Goal: Task Accomplishment & Management: Manage account settings

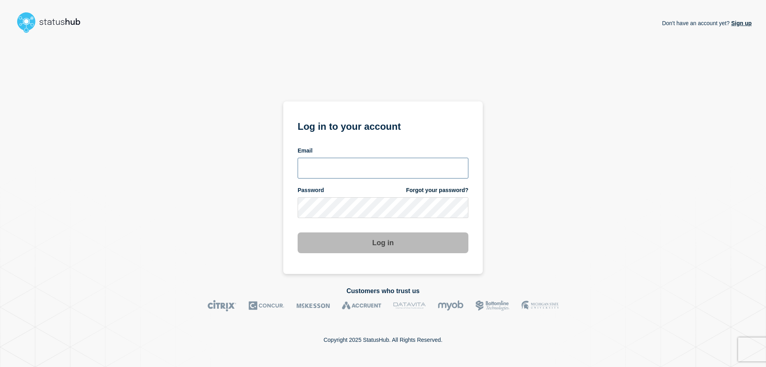
click at [315, 171] on input "email input" at bounding box center [383, 168] width 171 height 21
type input "nelson.moura@amwell.com"
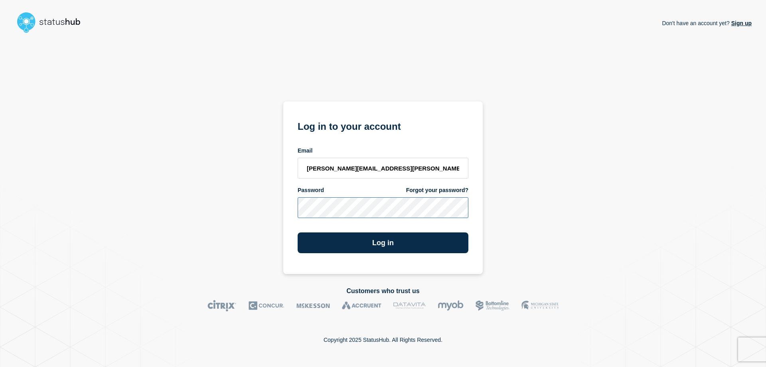
click at [298, 232] on button "Log in" at bounding box center [383, 242] width 171 height 21
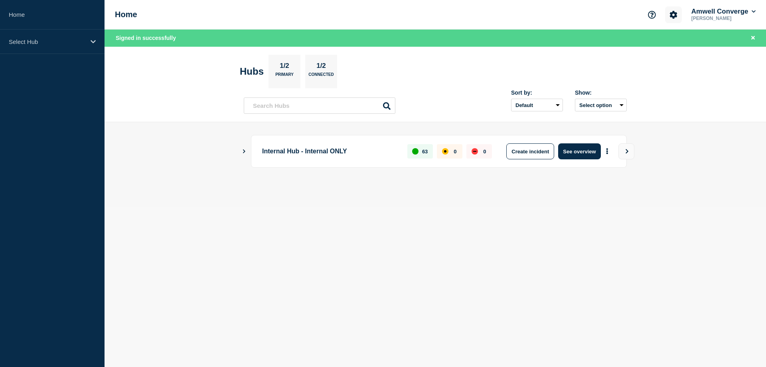
click at [672, 15] on icon "Account settings" at bounding box center [674, 15] width 8 height 8
click at [666, 56] on link "General Settings" at bounding box center [674, 57] width 45 height 7
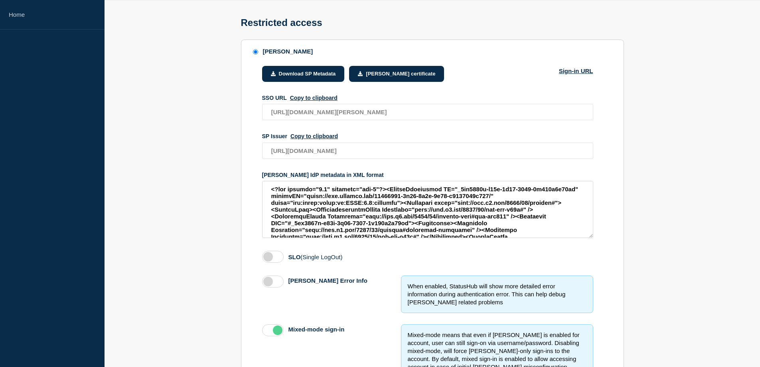
scroll to position [80, 0]
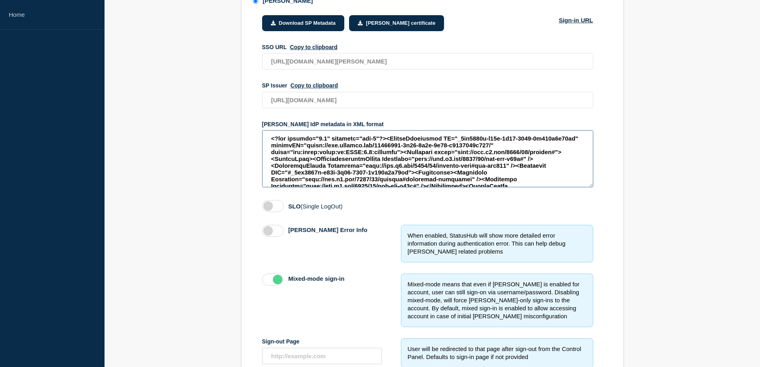
click at [409, 158] on textarea "access restriction method" at bounding box center [427, 158] width 331 height 57
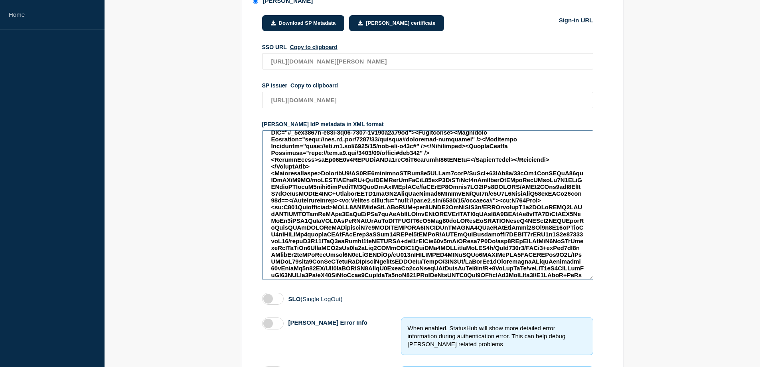
drag, startPoint x: 591, startPoint y: 189, endPoint x: 583, endPoint y: 275, distance: 86.2
click at [590, 280] on textarea "access restriction method" at bounding box center [427, 205] width 331 height 150
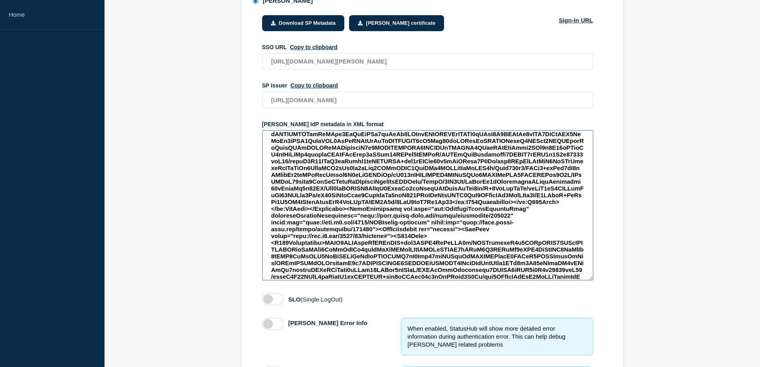
scroll to position [0, 0]
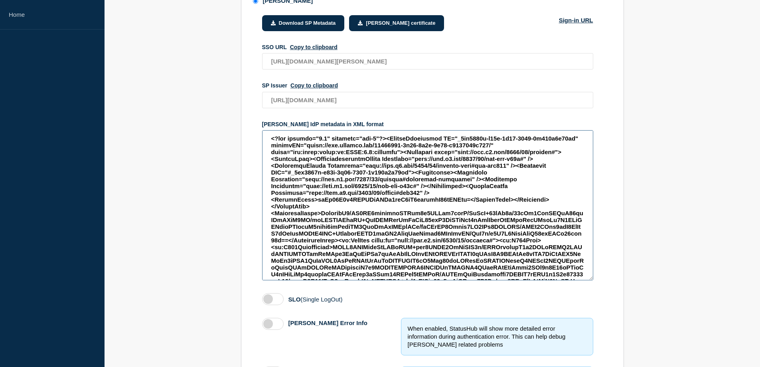
drag, startPoint x: 351, startPoint y: 150, endPoint x: 377, endPoint y: 152, distance: 25.6
click at [377, 152] on textarea "access restriction method" at bounding box center [427, 205] width 331 height 150
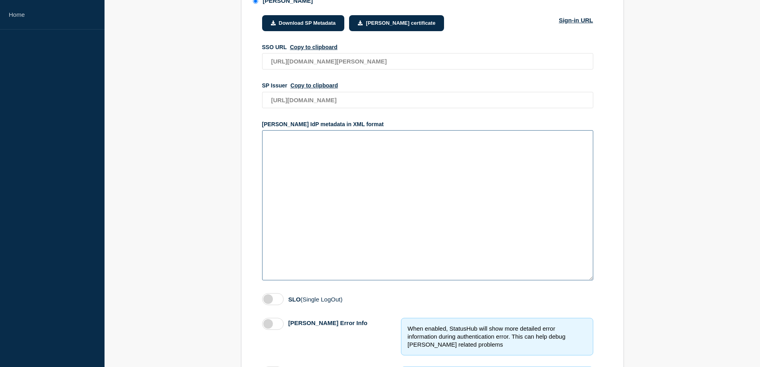
paste textarea "<EntityDescriptor entityID="urn:[DOMAIN_NAME]" xmlns="urn:oasis:names:tc:[PERSO…"
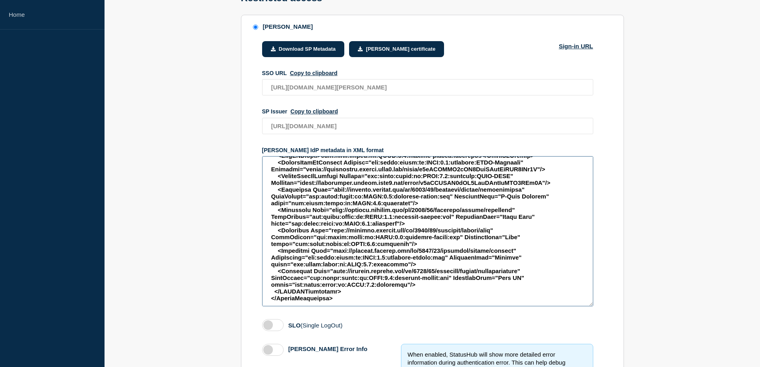
scroll to position [40, 0]
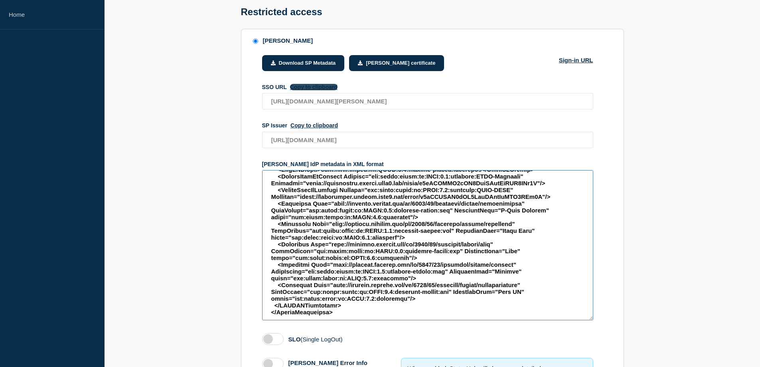
type textarea "<EntityDescriptor entityID="urn:[DOMAIN_NAME]" xmlns="urn:oasis:names:tc:[PERSO…"
click at [321, 90] on button "Copy to clipboard" at bounding box center [313, 87] width 47 height 6
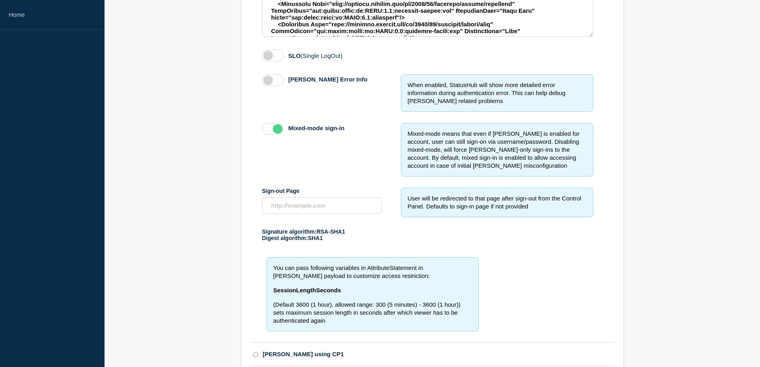
scroll to position [393, 0]
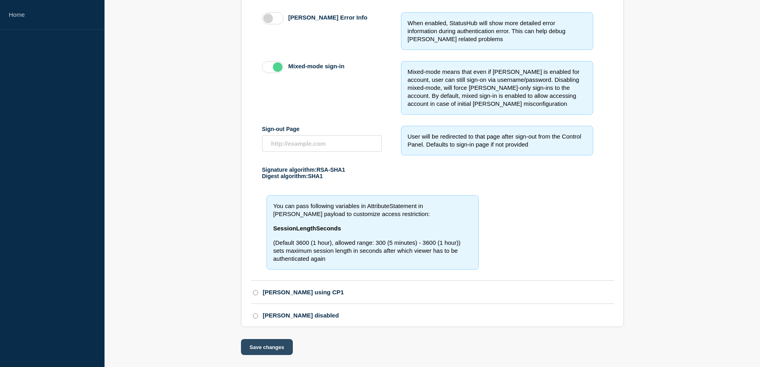
click at [277, 349] on button "Save changes" at bounding box center [267, 347] width 52 height 16
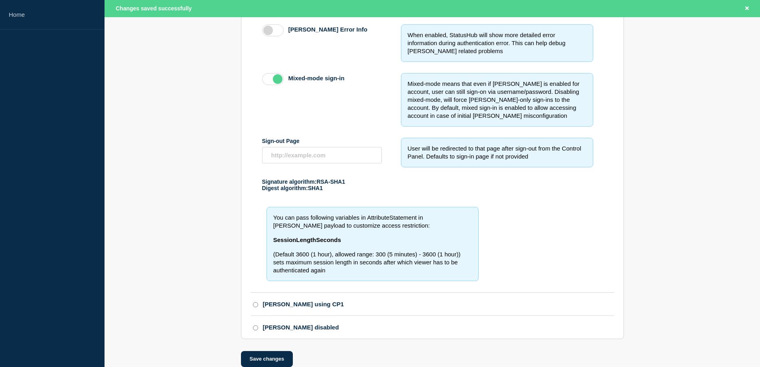
scroll to position [317, 0]
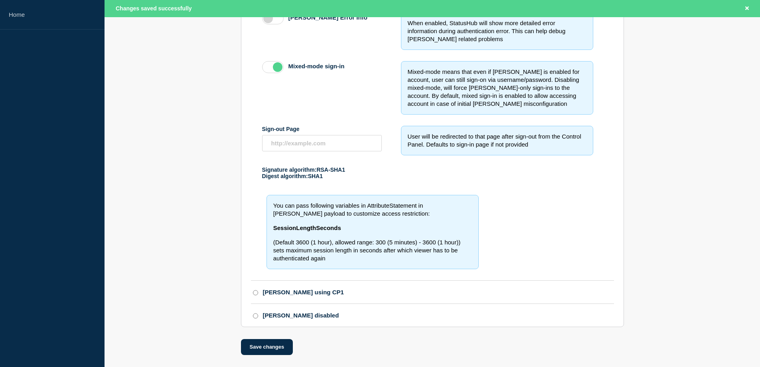
click at [256, 290] on input "[PERSON_NAME] using CP1" at bounding box center [255, 293] width 5 height 6
radio input "true"
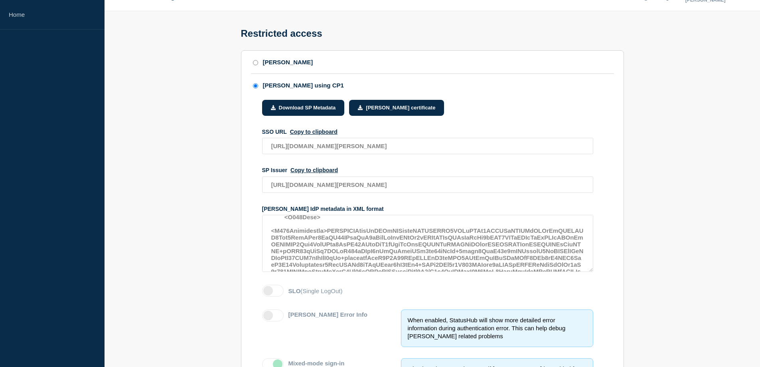
scroll to position [0, 0]
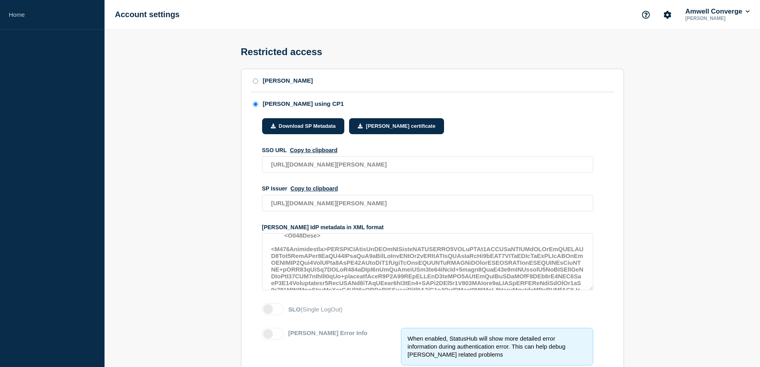
click at [255, 84] on input "[PERSON_NAME]" at bounding box center [255, 81] width 5 height 6
radio input "true"
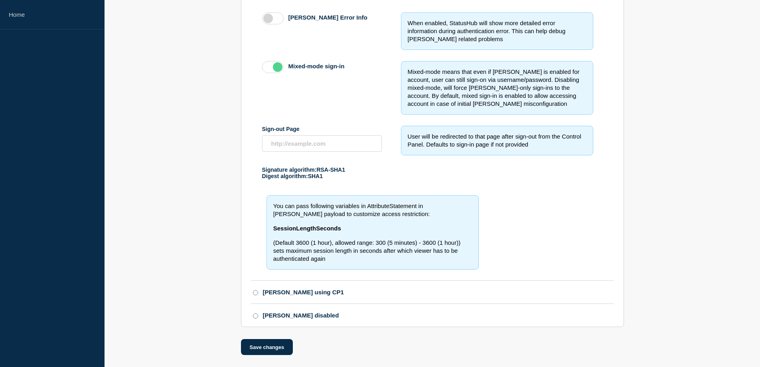
scroll to position [300, 0]
click at [255, 290] on input "[PERSON_NAME] using CP1" at bounding box center [255, 293] width 5 height 6
radio input "true"
radio input "false"
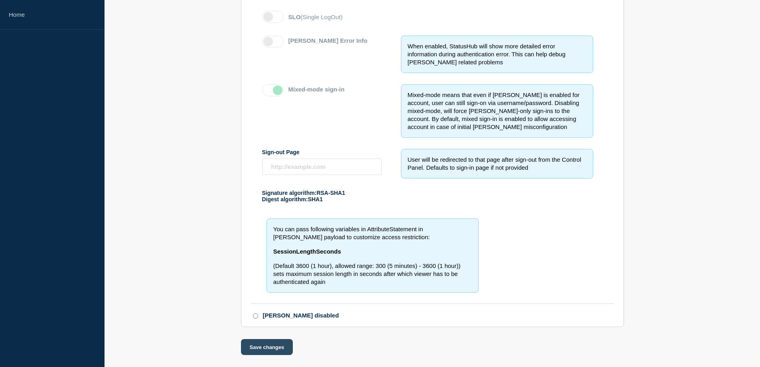
click at [272, 348] on button "Save changes" at bounding box center [267, 347] width 52 height 16
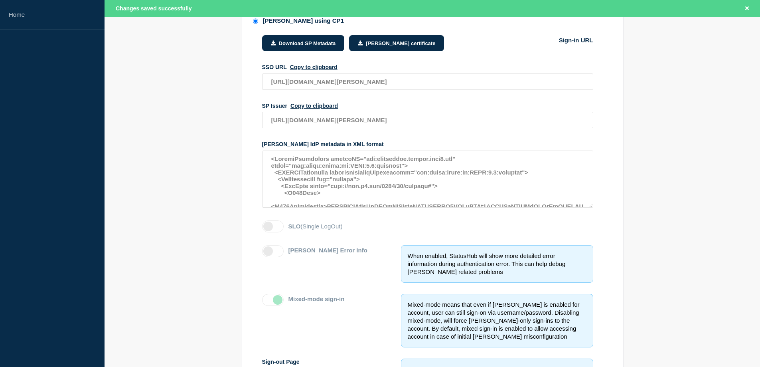
scroll to position [38, 0]
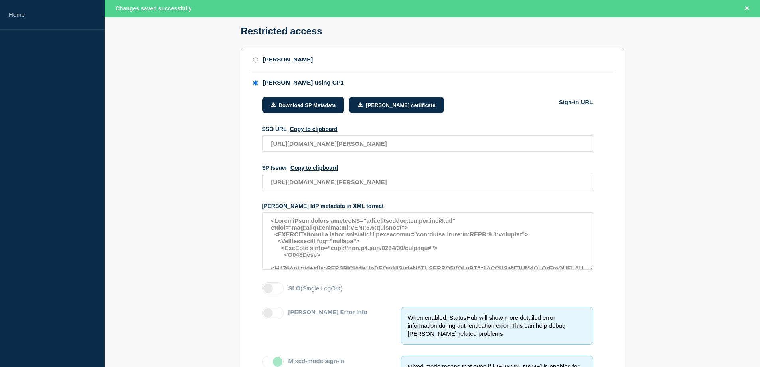
click at [254, 57] on li "[PERSON_NAME]" at bounding box center [432, 59] width 363 height 23
click at [253, 59] on input "[PERSON_NAME]" at bounding box center [255, 60] width 5 height 6
radio input "true"
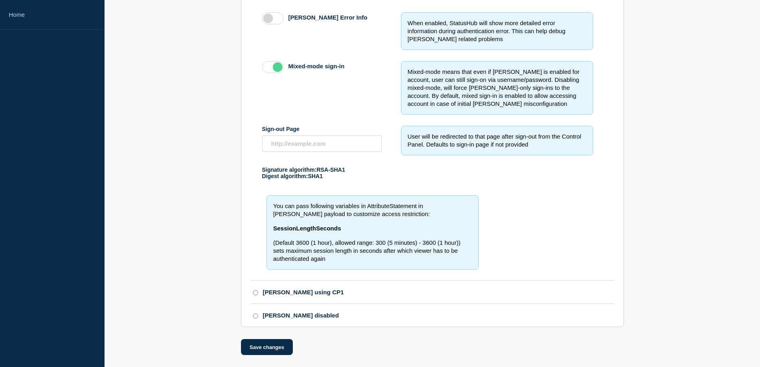
scroll to position [300, 0]
click at [253, 290] on input "[PERSON_NAME] using CP1" at bounding box center [255, 293] width 5 height 6
radio input "true"
radio input "false"
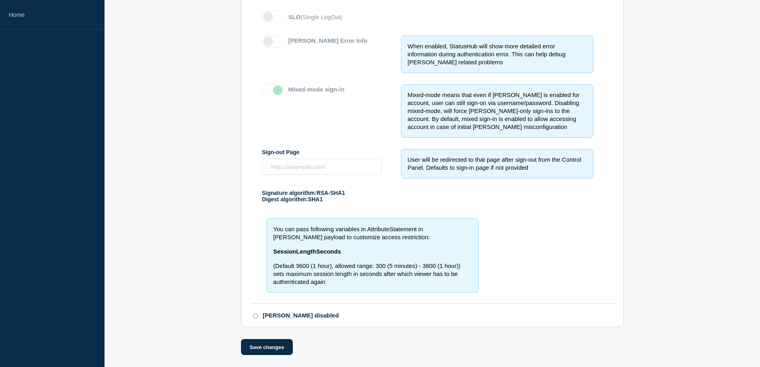
click at [693, 218] on section "[PERSON_NAME] [PERSON_NAME] using CP1 Download SP Metadata [PERSON_NAME] certif…" at bounding box center [433, 66] width 656 height 579
click at [265, 350] on button "Save changes" at bounding box center [267, 347] width 52 height 16
